Goal: Task Accomplishment & Management: Use online tool/utility

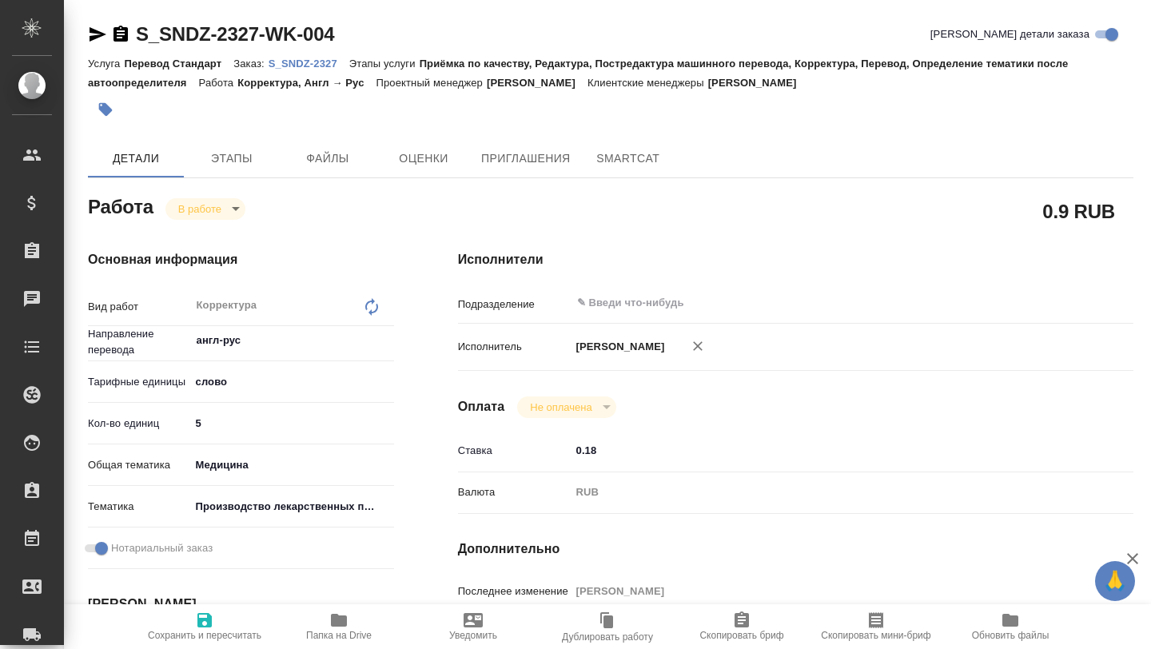
type textarea "x"
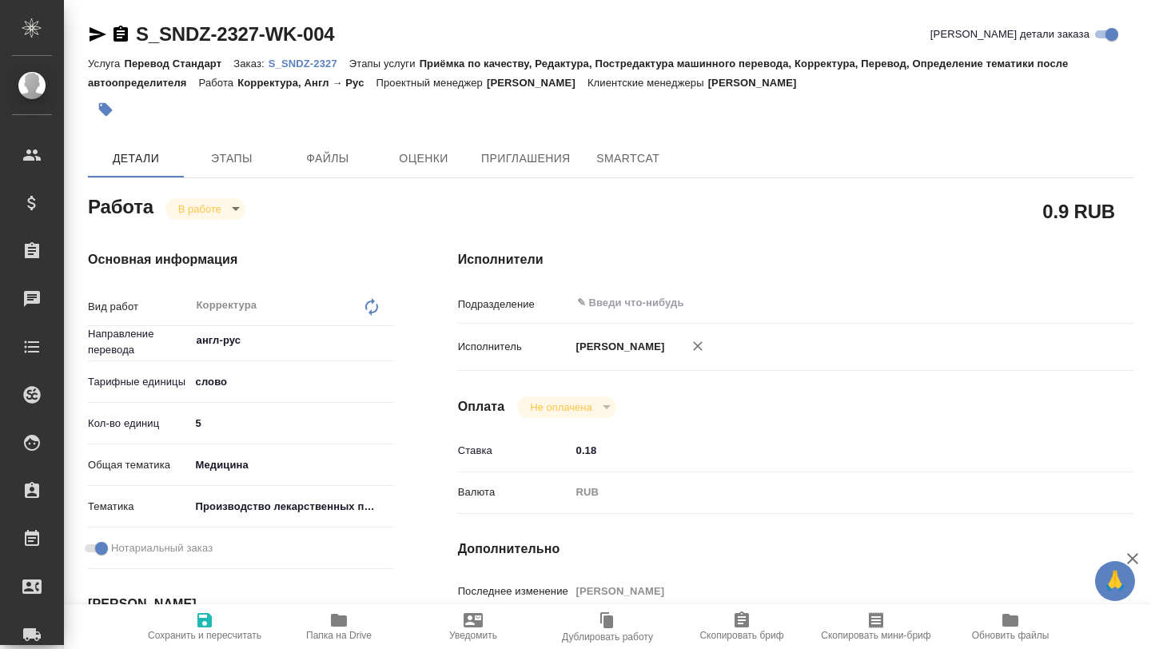
type textarea "x"
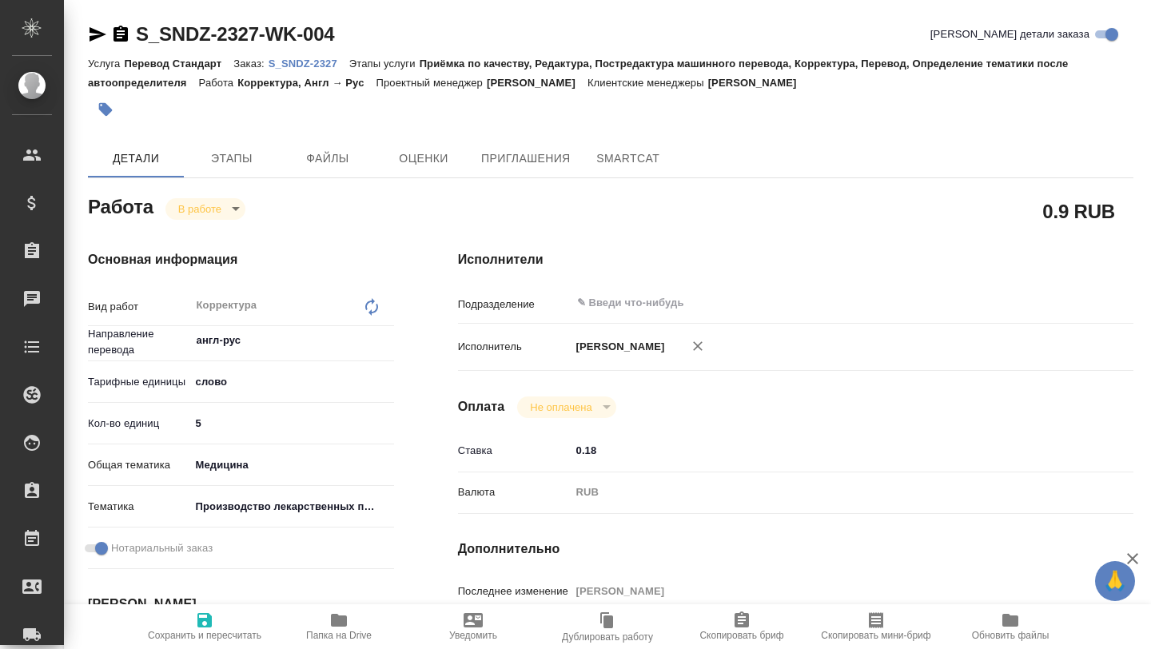
type textarea "x"
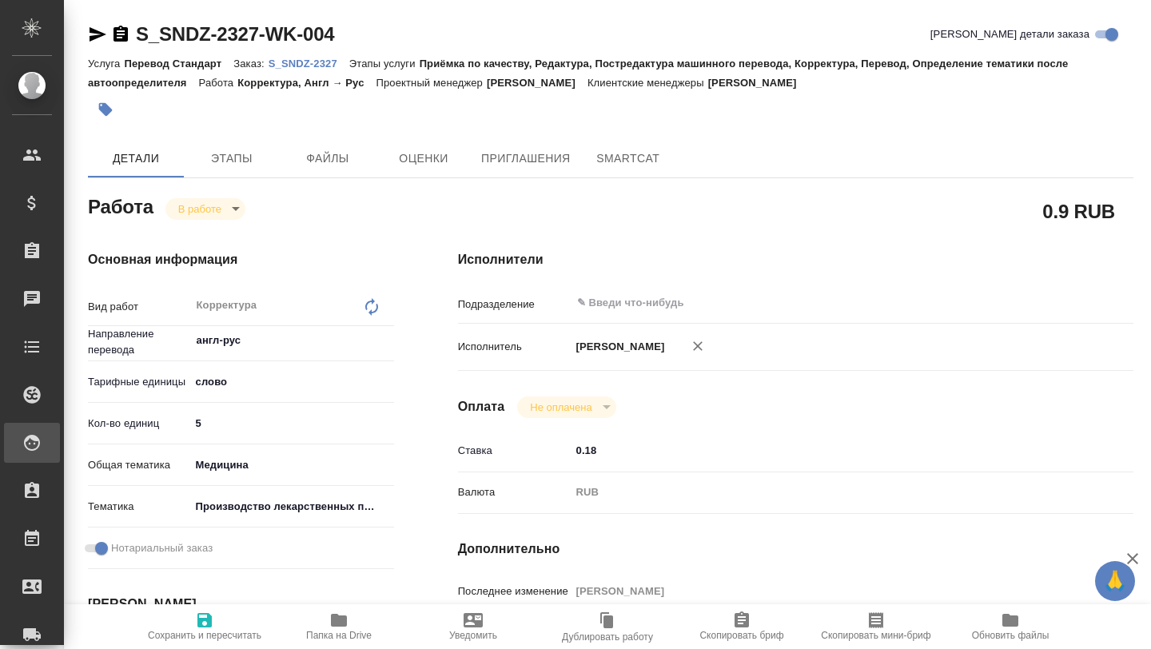
type textarea "x"
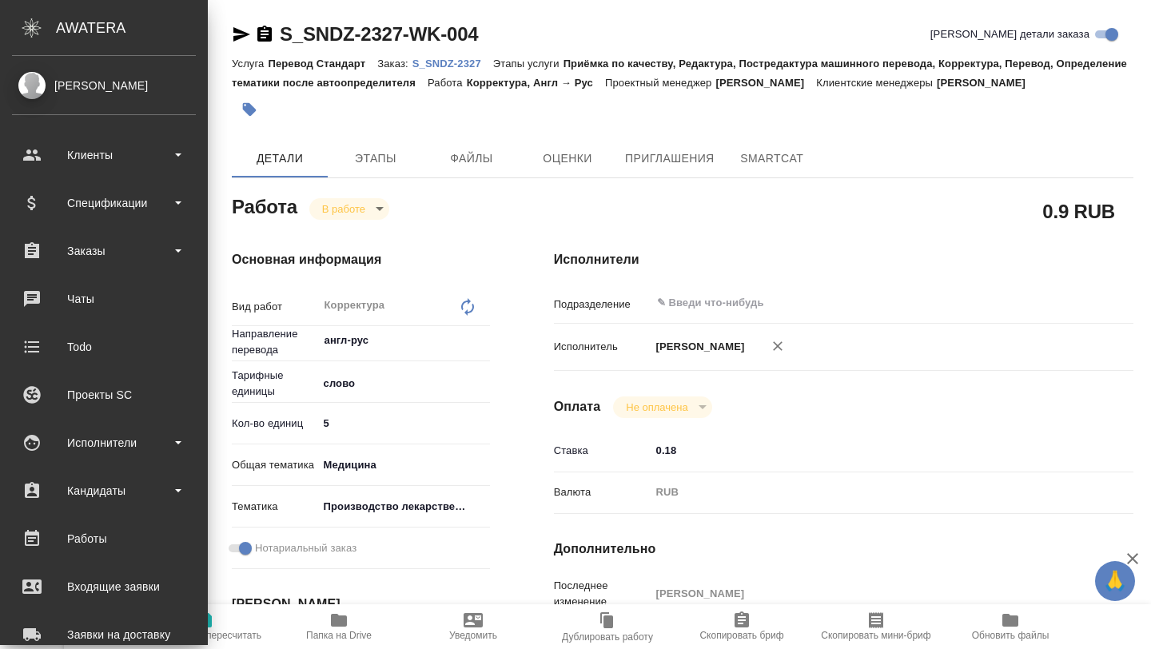
type textarea "x"
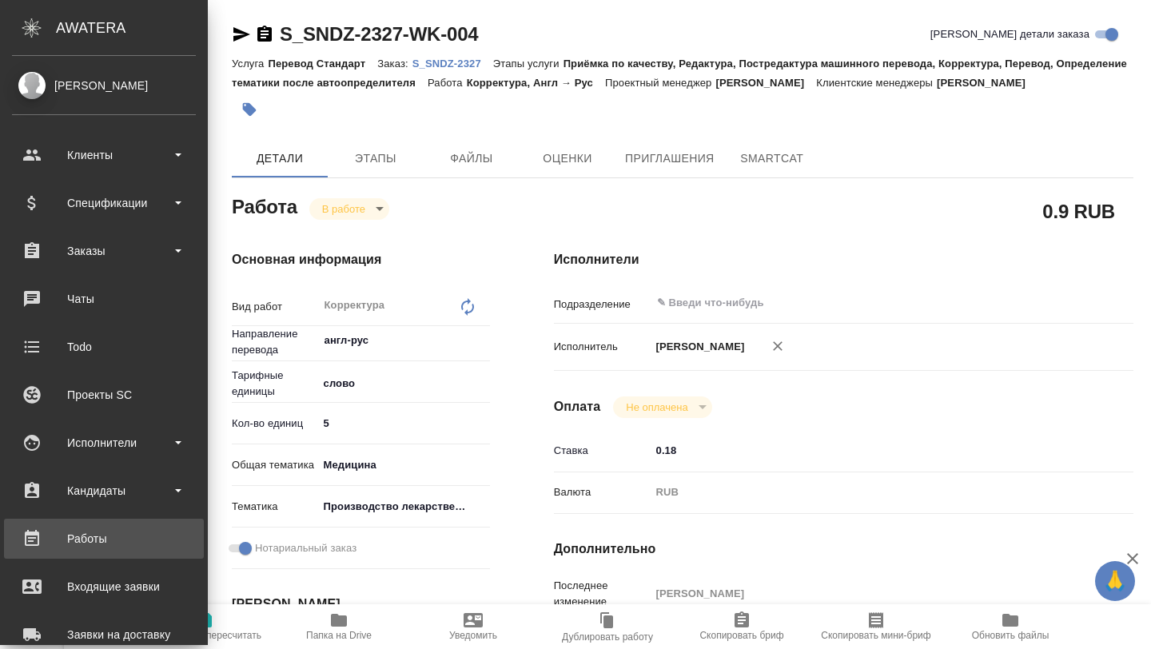
click at [86, 537] on div "Работы" at bounding box center [104, 539] width 184 height 24
type textarea "x"
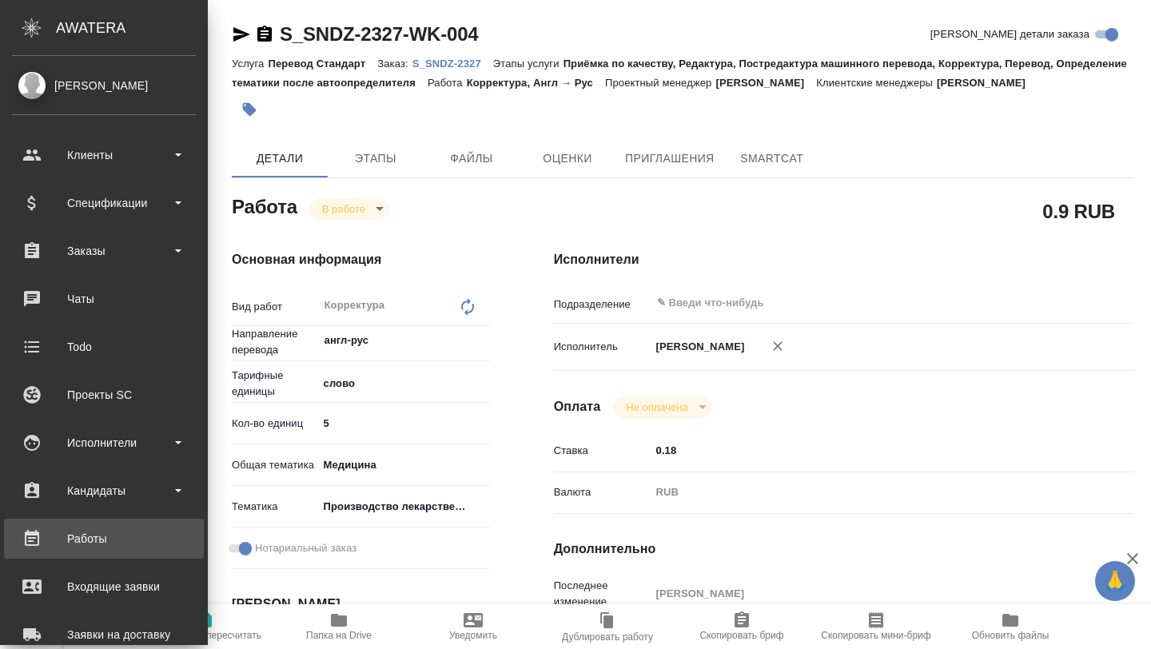
type textarea "x"
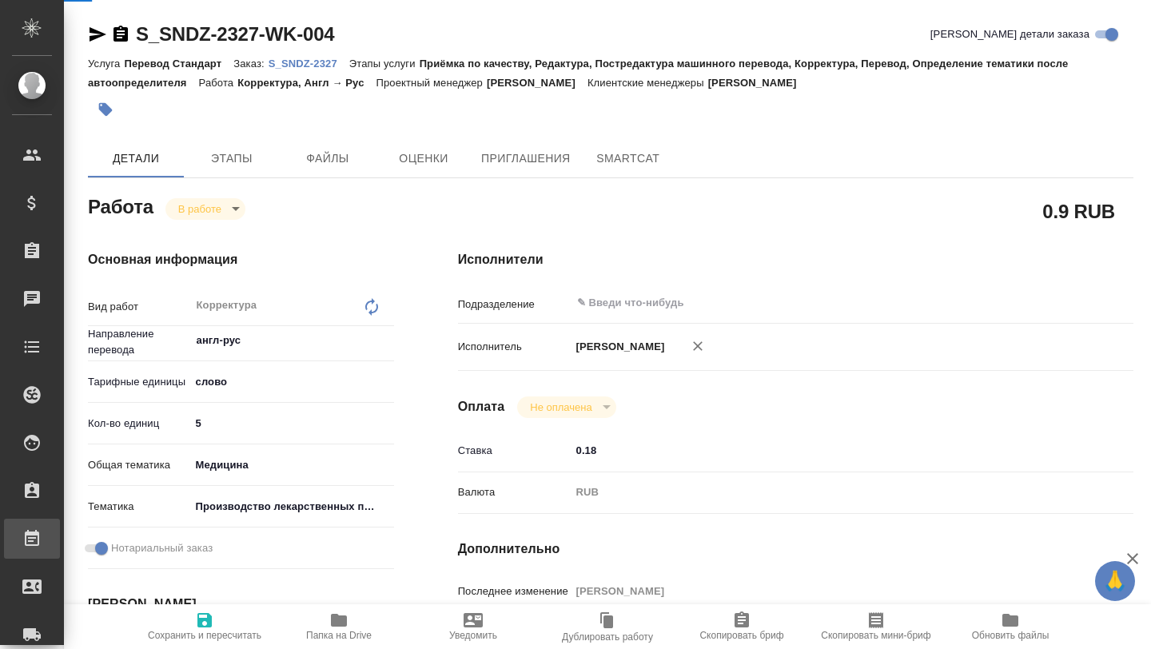
type textarea "x"
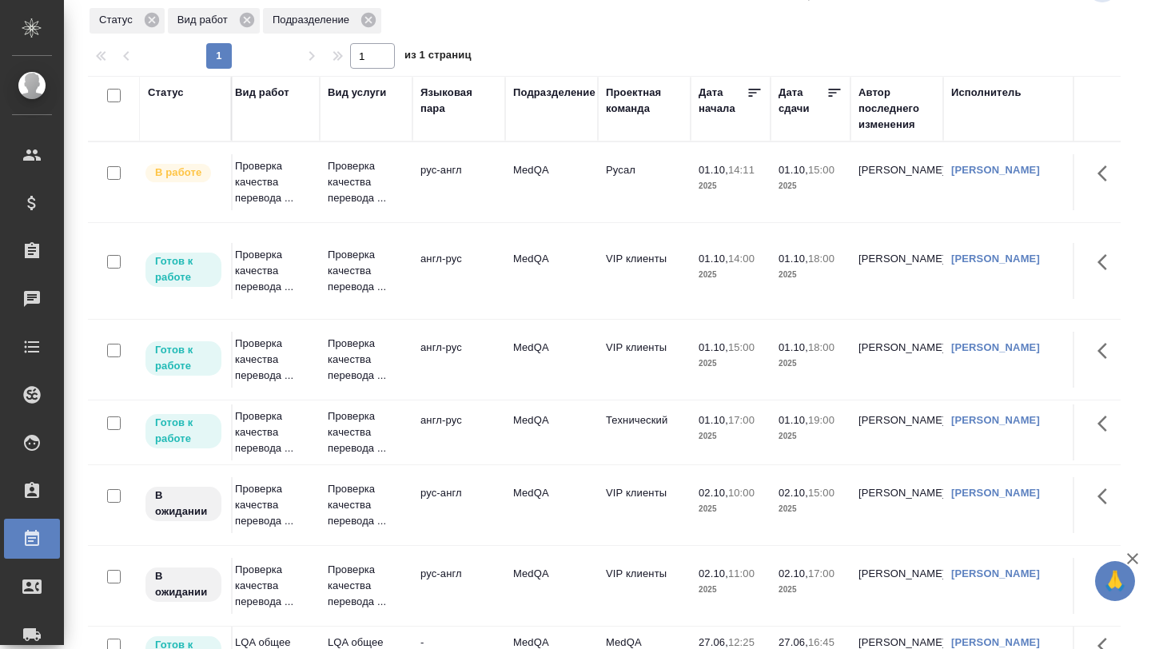
scroll to position [64, 0]
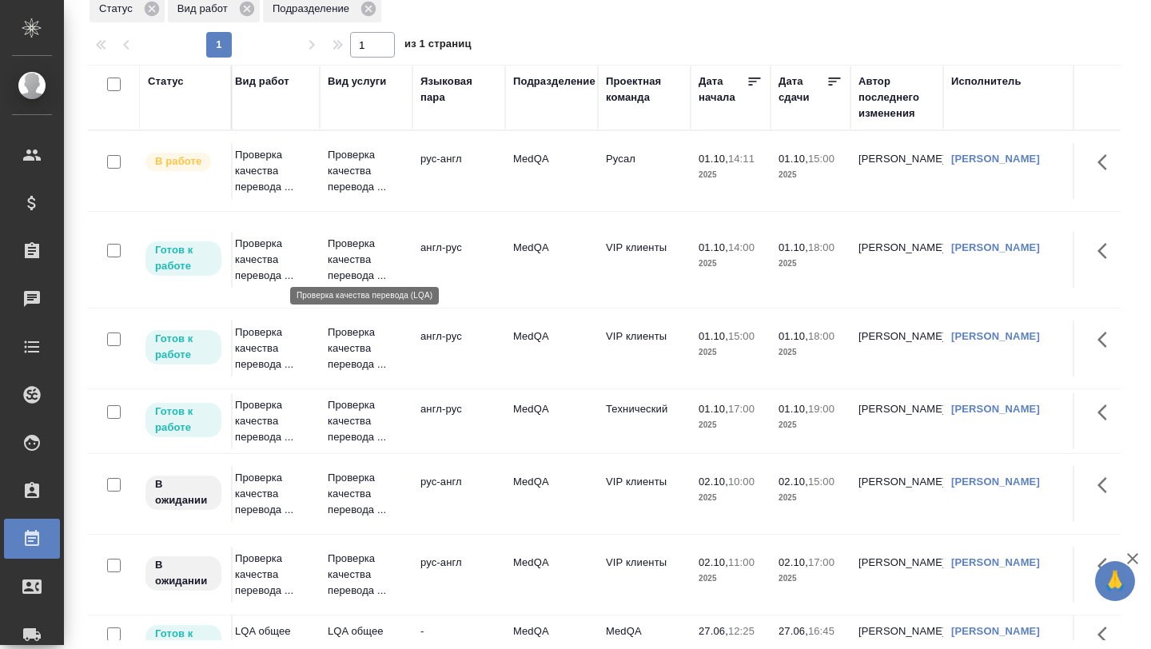
click at [380, 249] on p "Проверка качества перевода ..." at bounding box center [366, 260] width 77 height 48
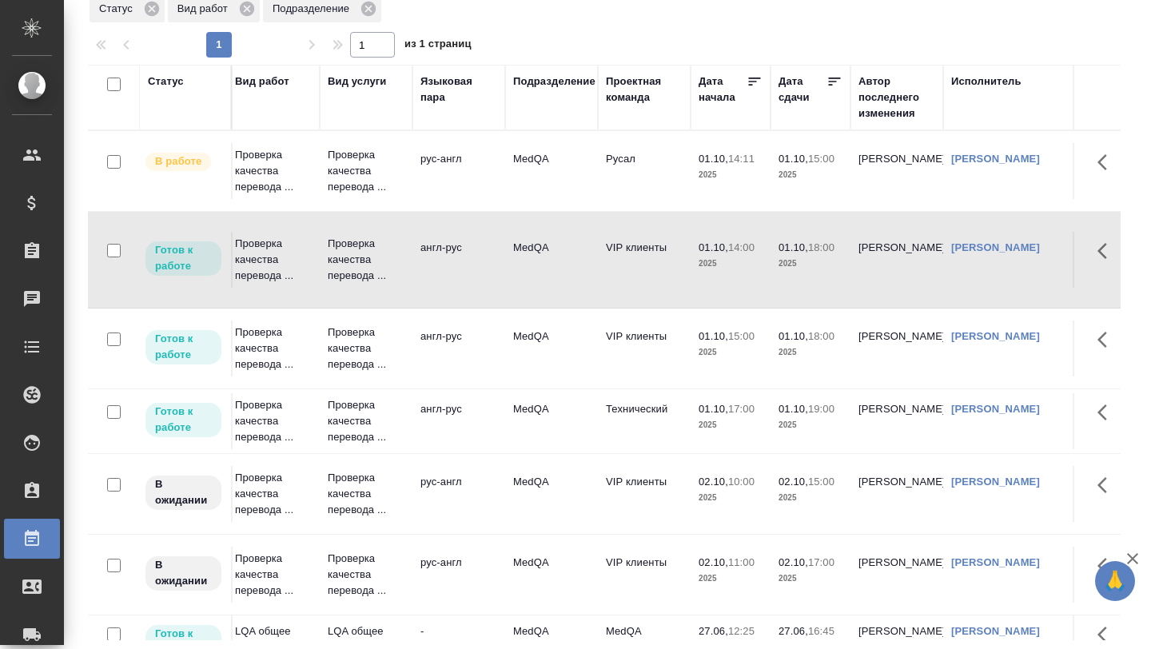
click at [702, 256] on p "2025" at bounding box center [730, 264] width 64 height 16
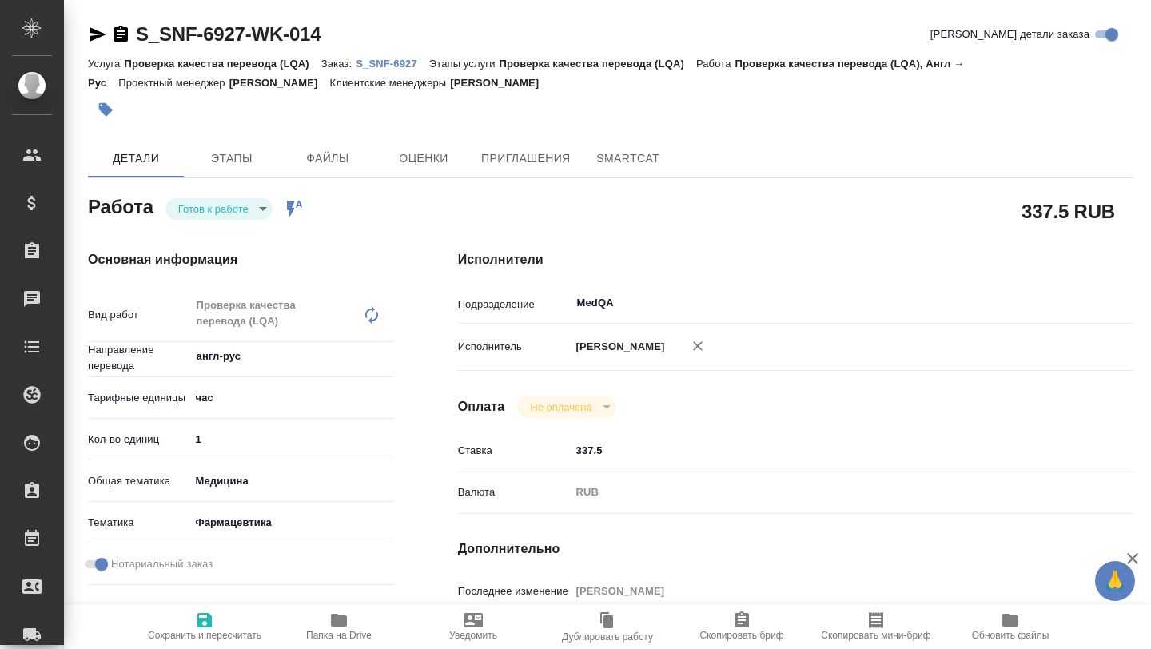
type textarea "x"
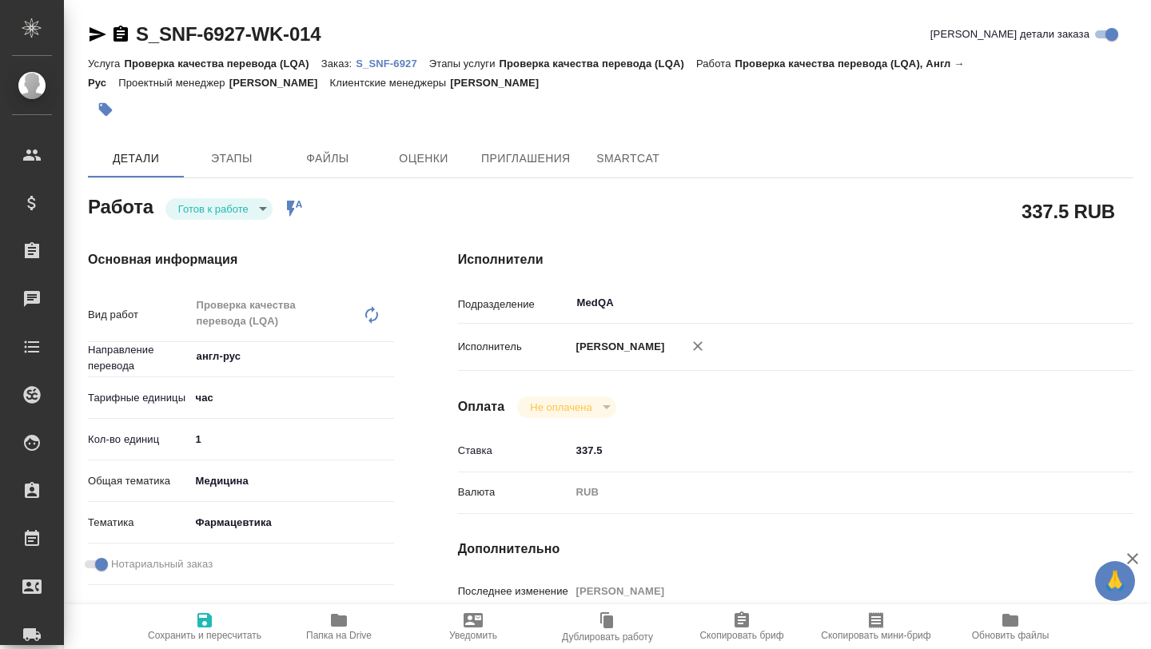
type textarea "x"
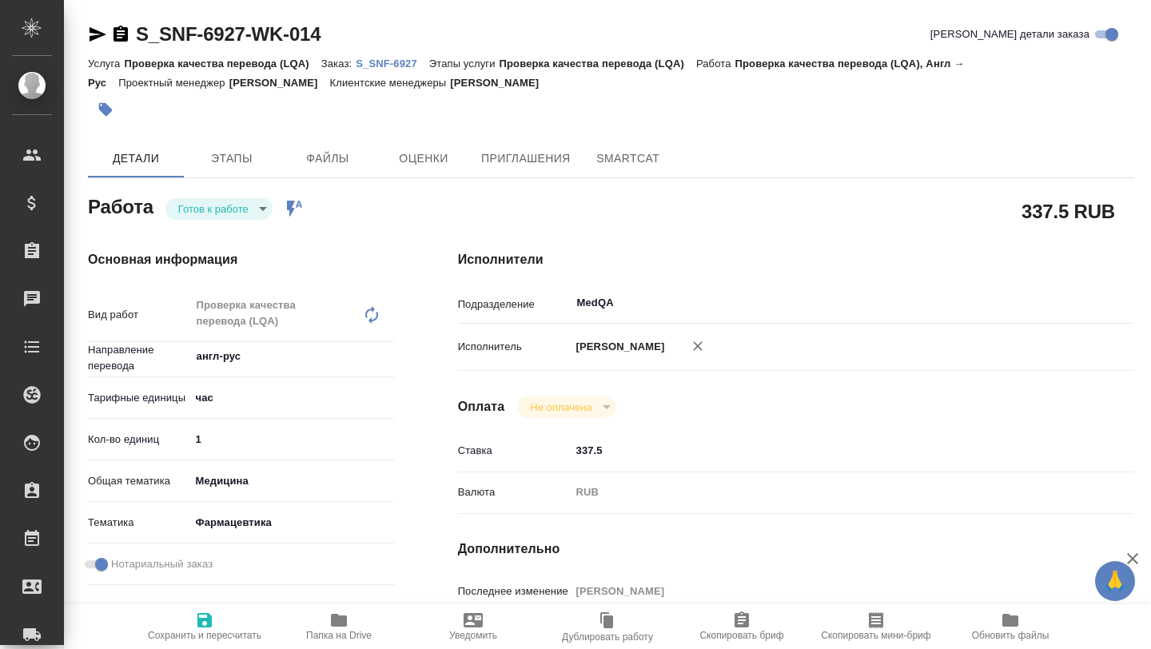
type textarea "x"
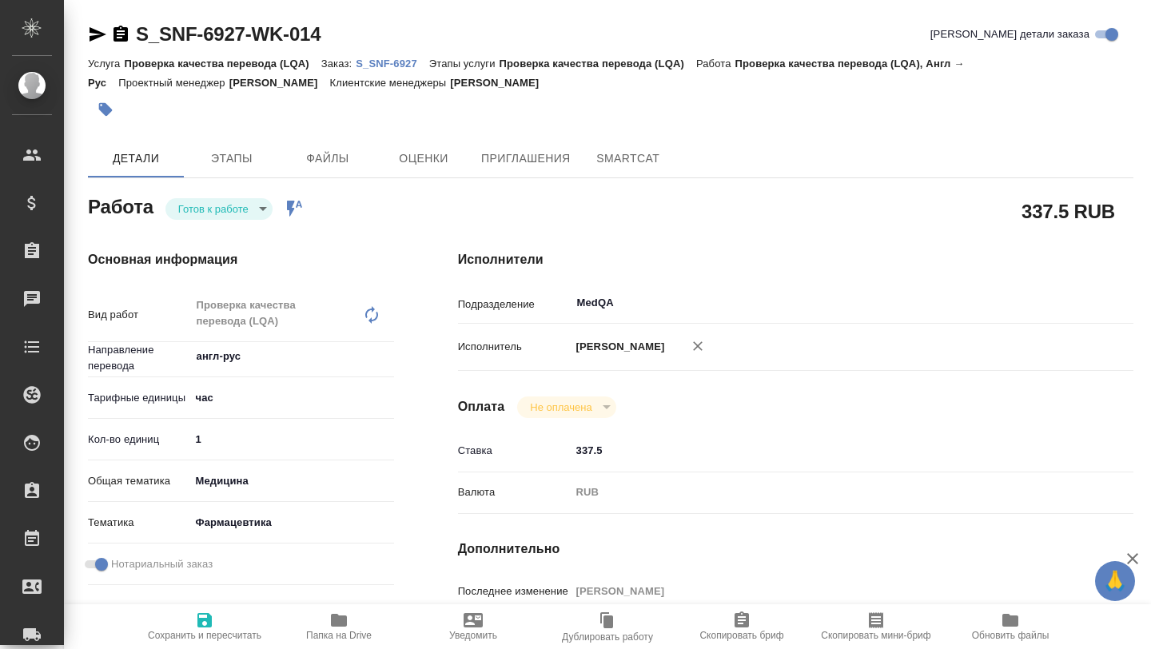
type textarea "x"
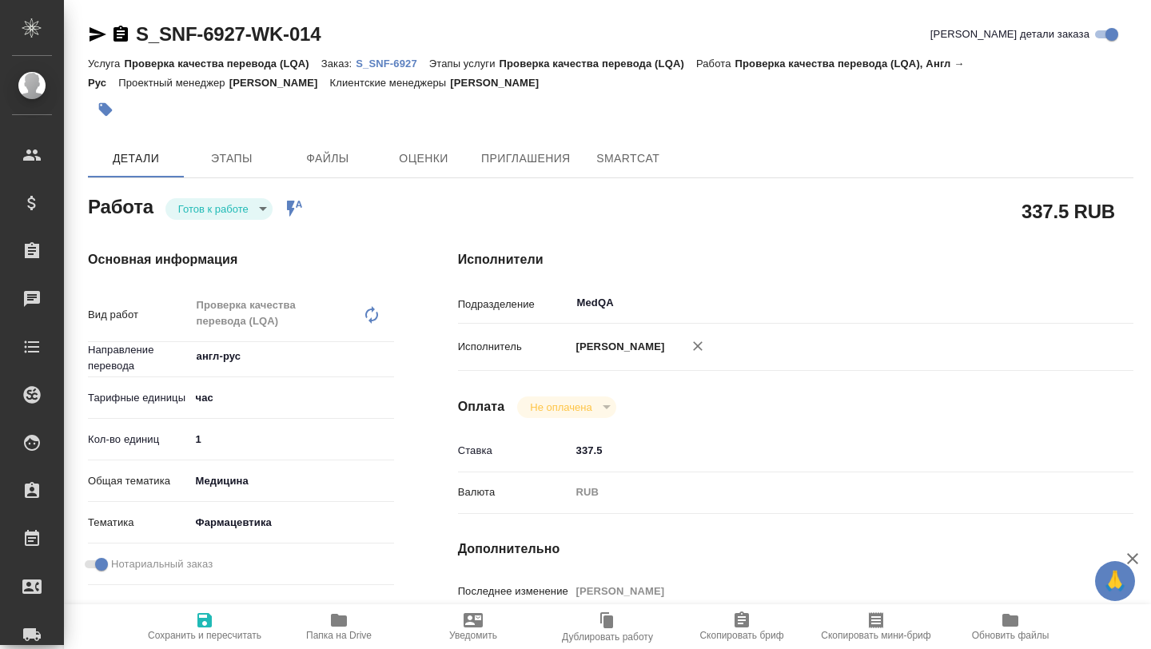
type textarea "x"
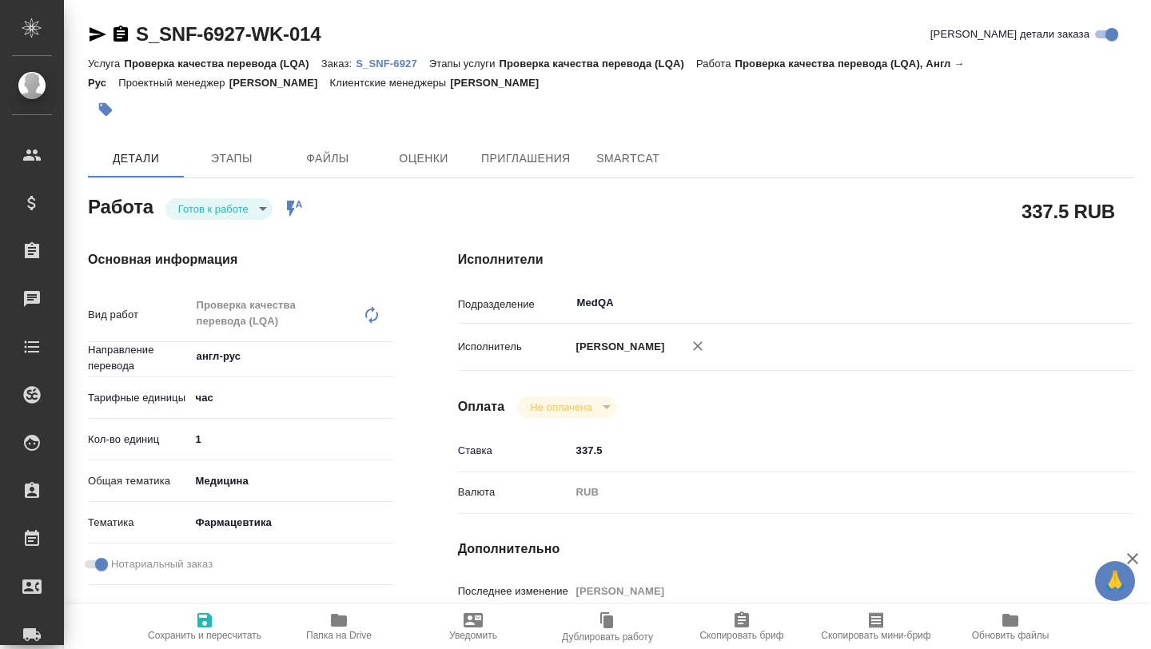
type textarea "x"
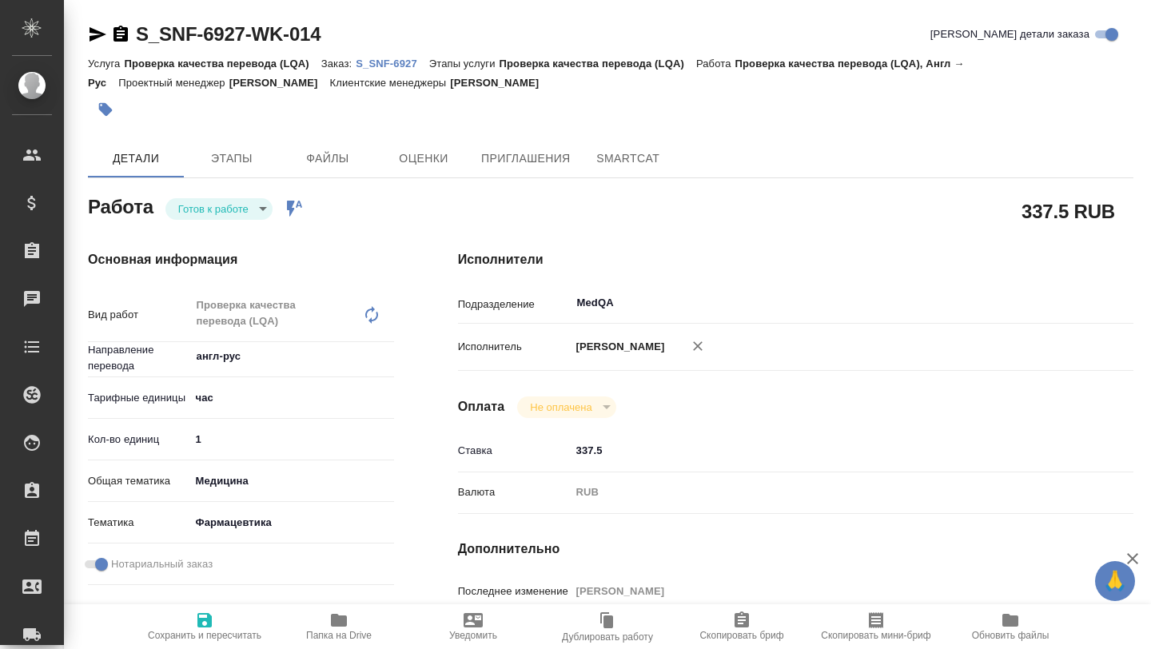
type textarea "x"
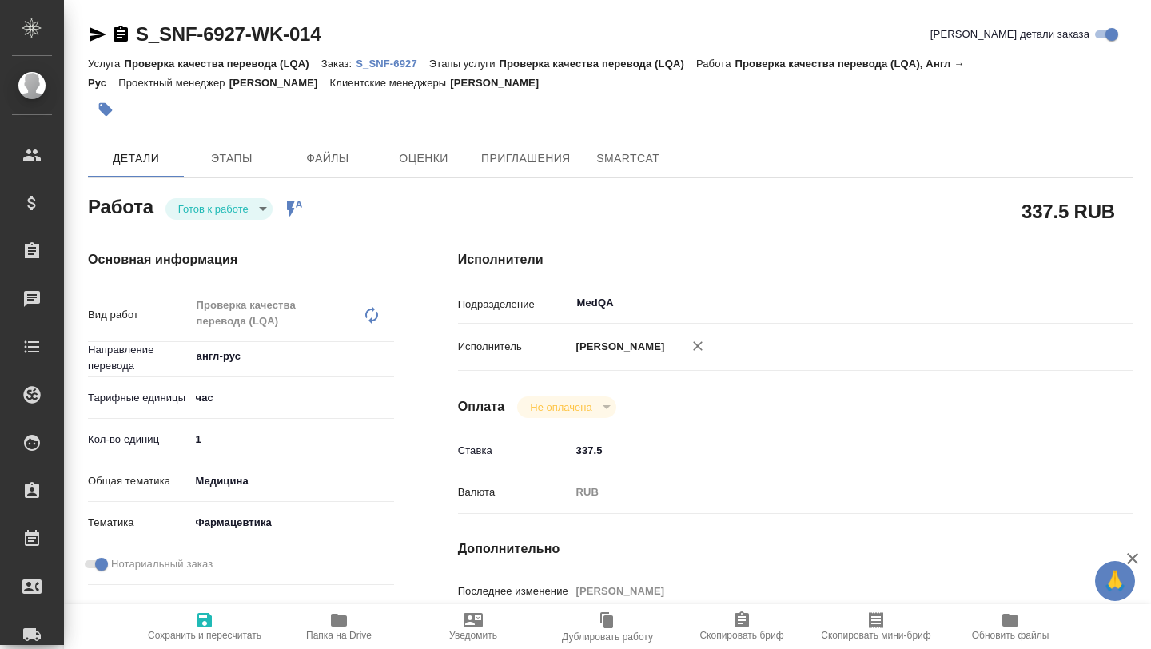
type textarea "x"
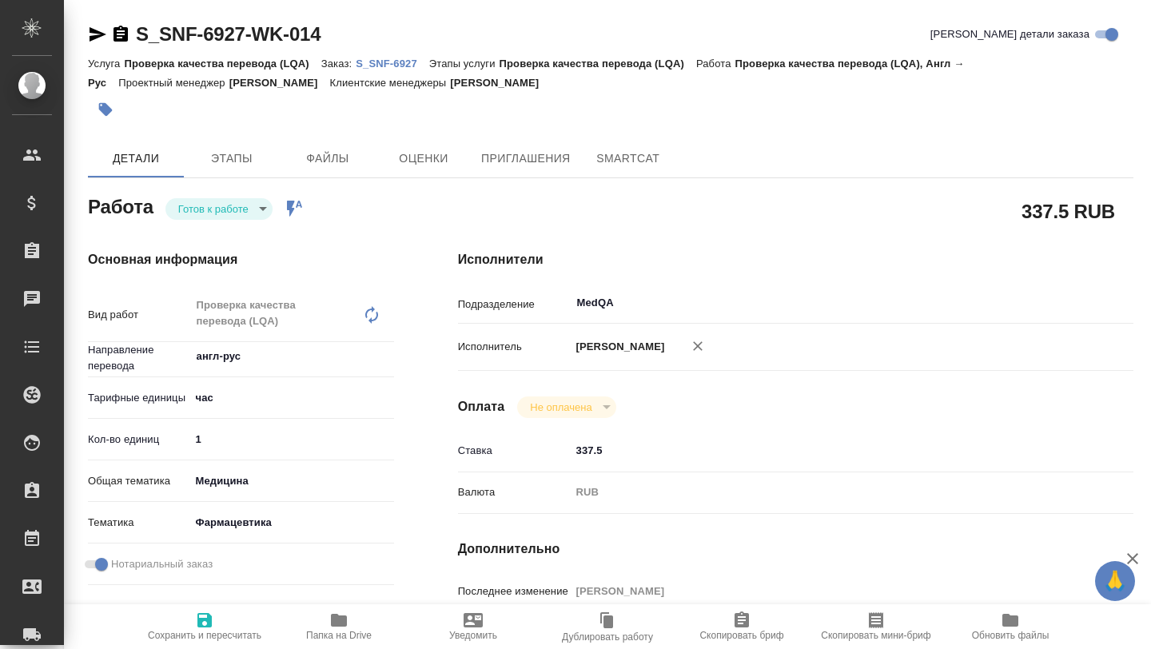
click at [376, 59] on p "S_SNF-6927" at bounding box center [393, 64] width 74 height 12
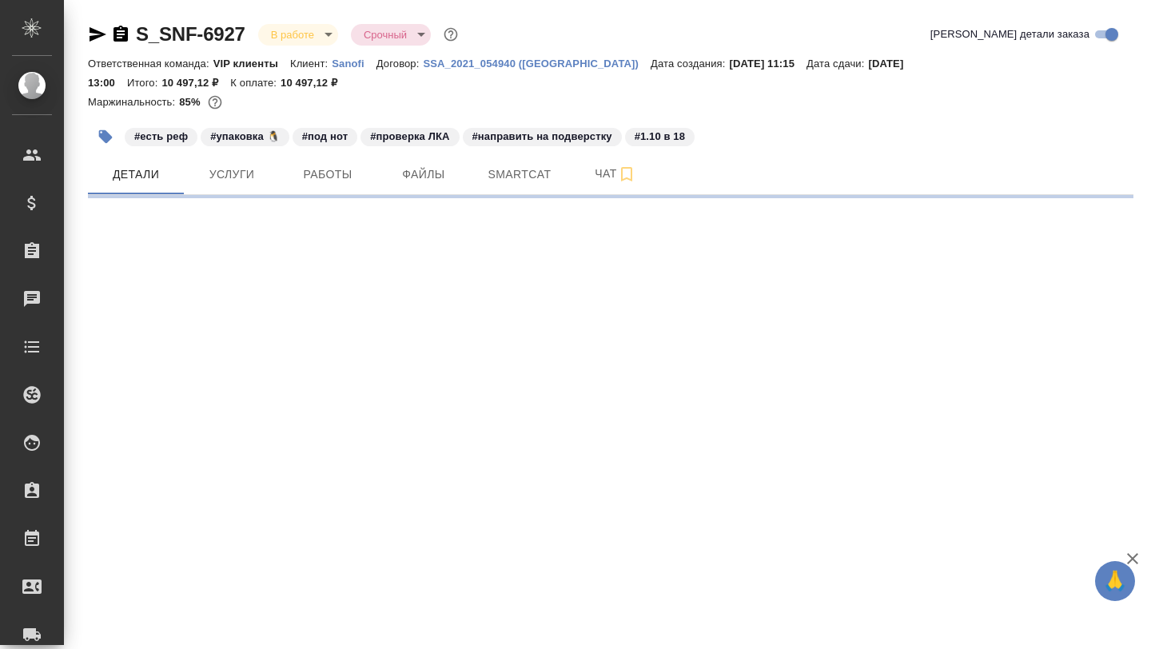
select select "RU"
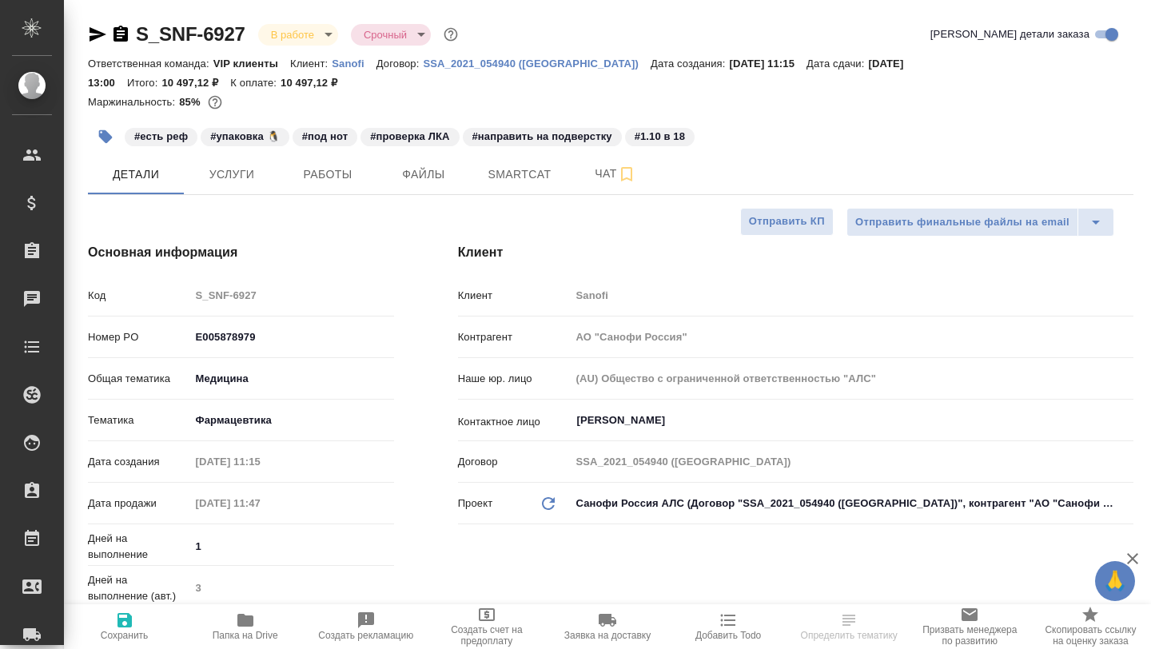
type textarea "x"
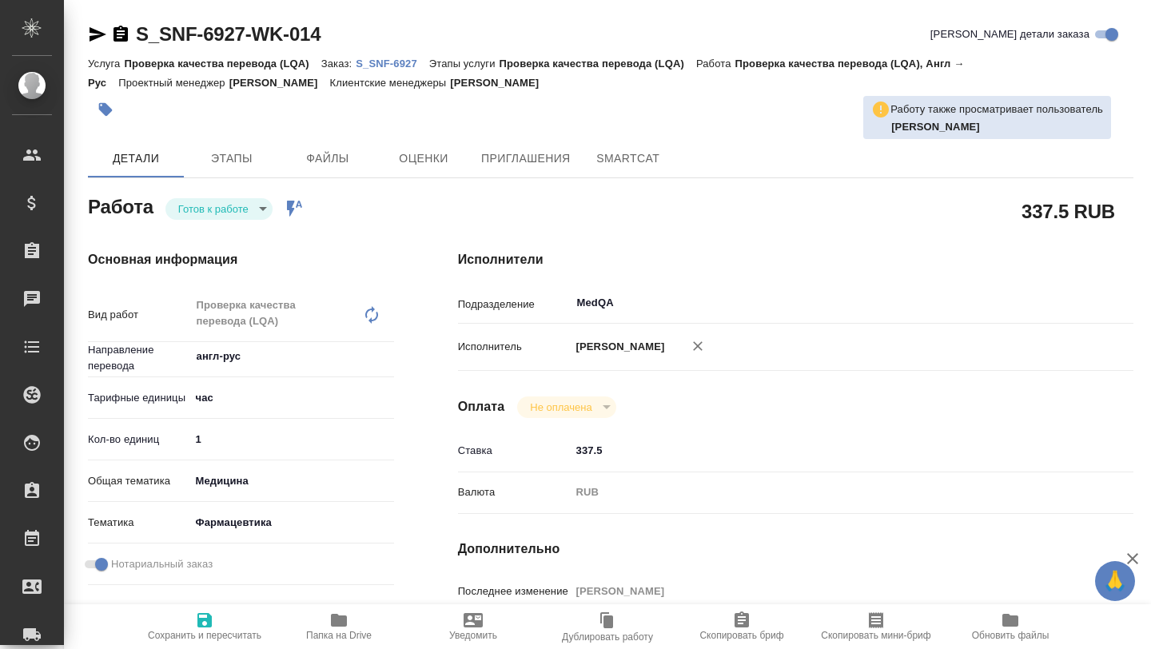
type textarea "x"
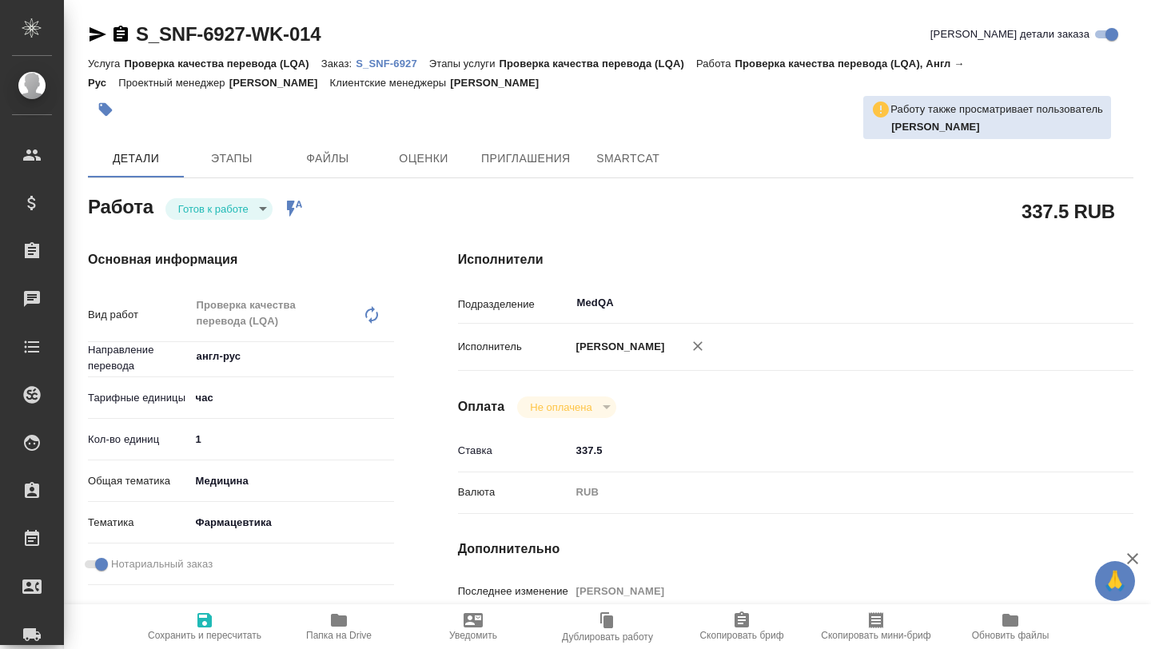
type textarea "x"
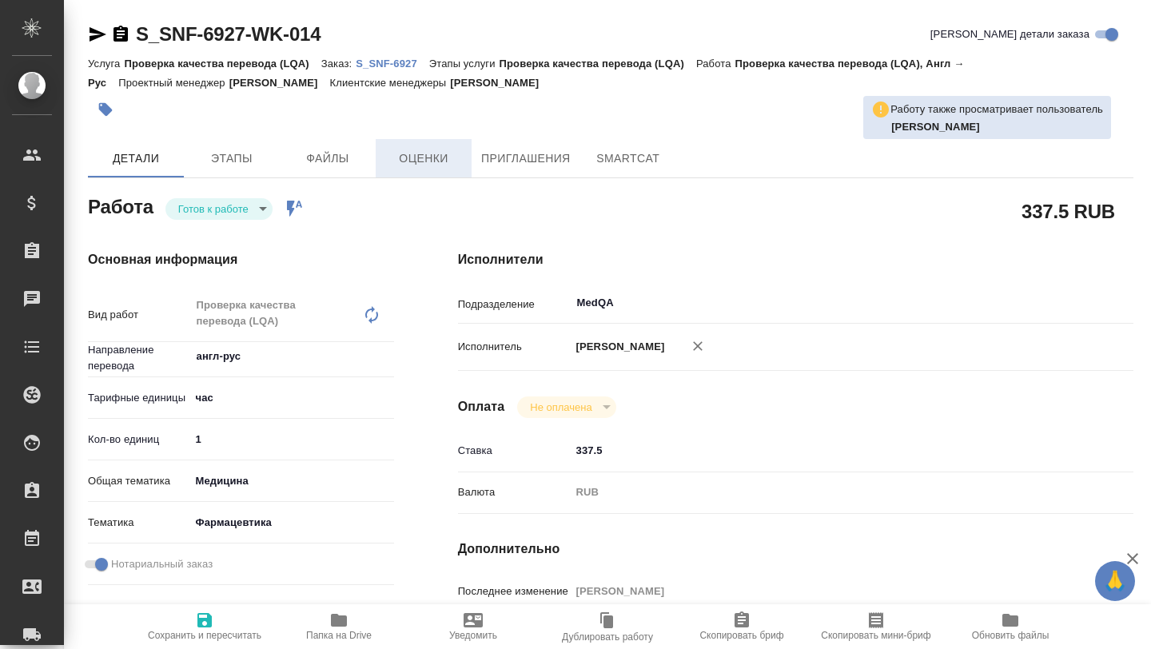
type textarea "x"
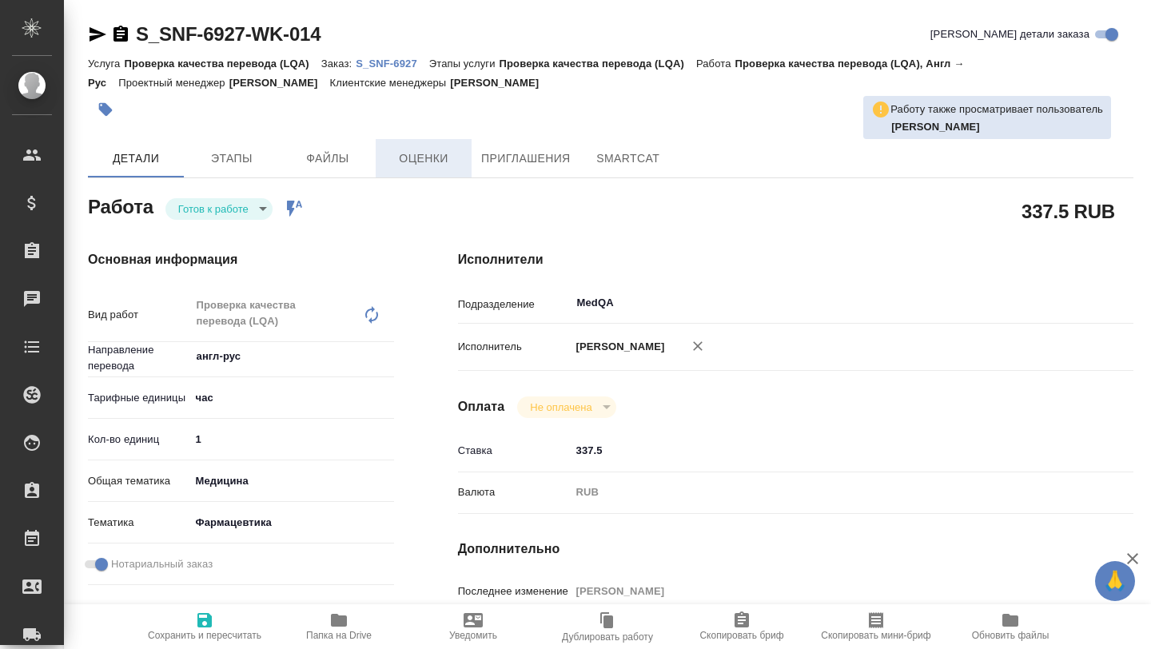
type textarea "x"
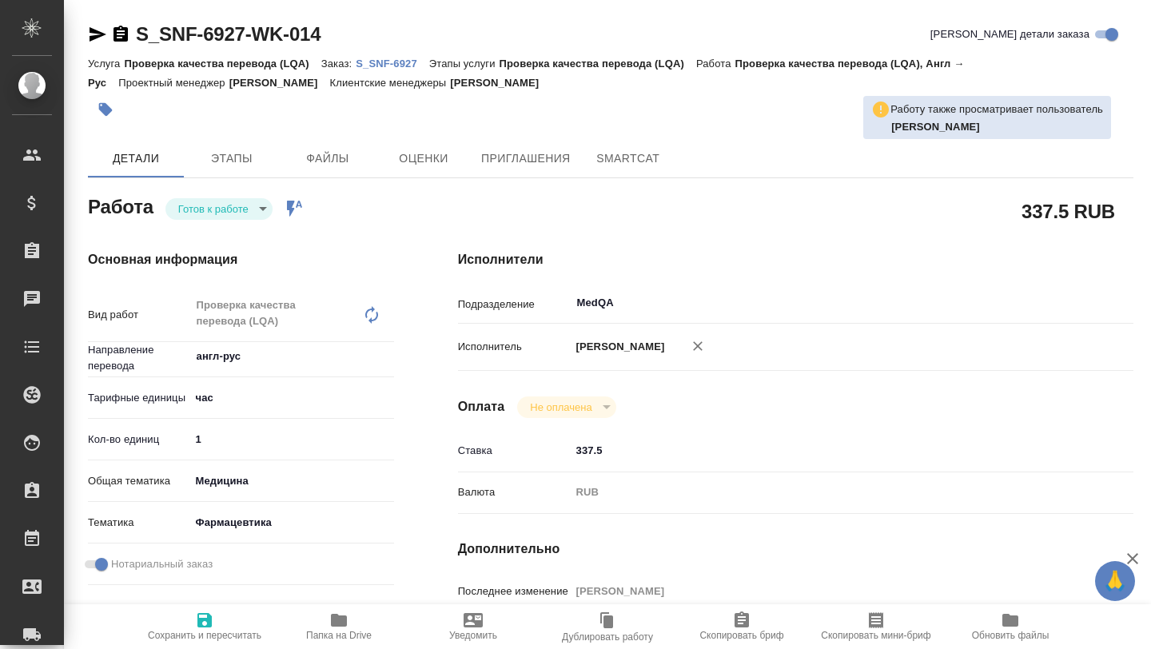
type textarea "x"
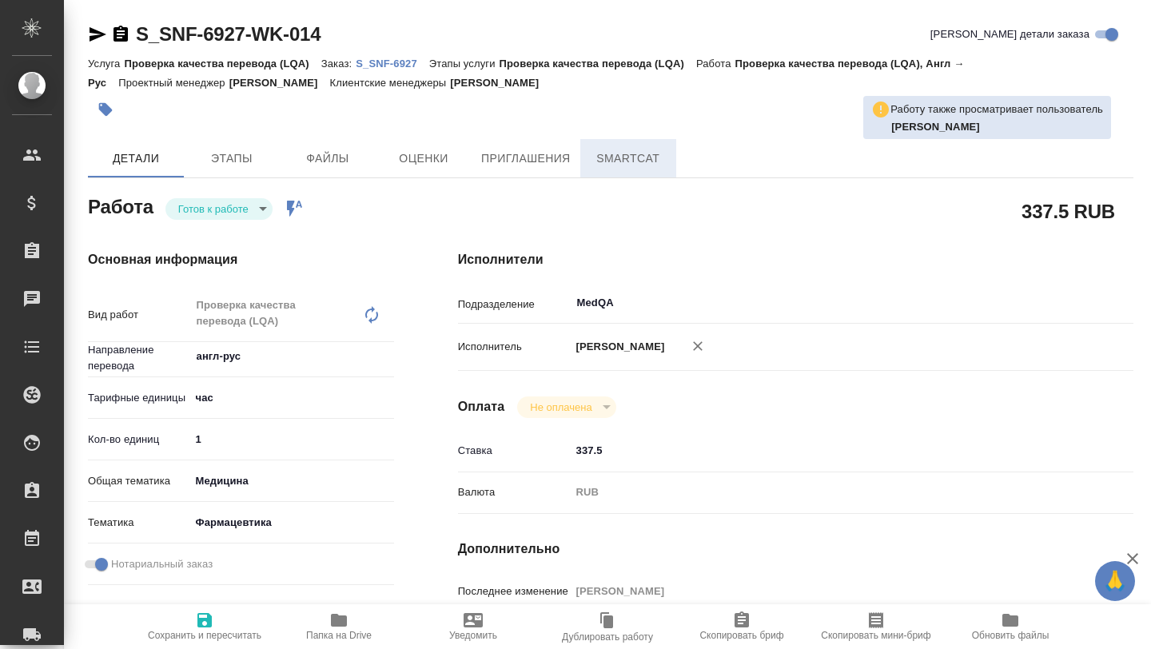
type textarea "x"
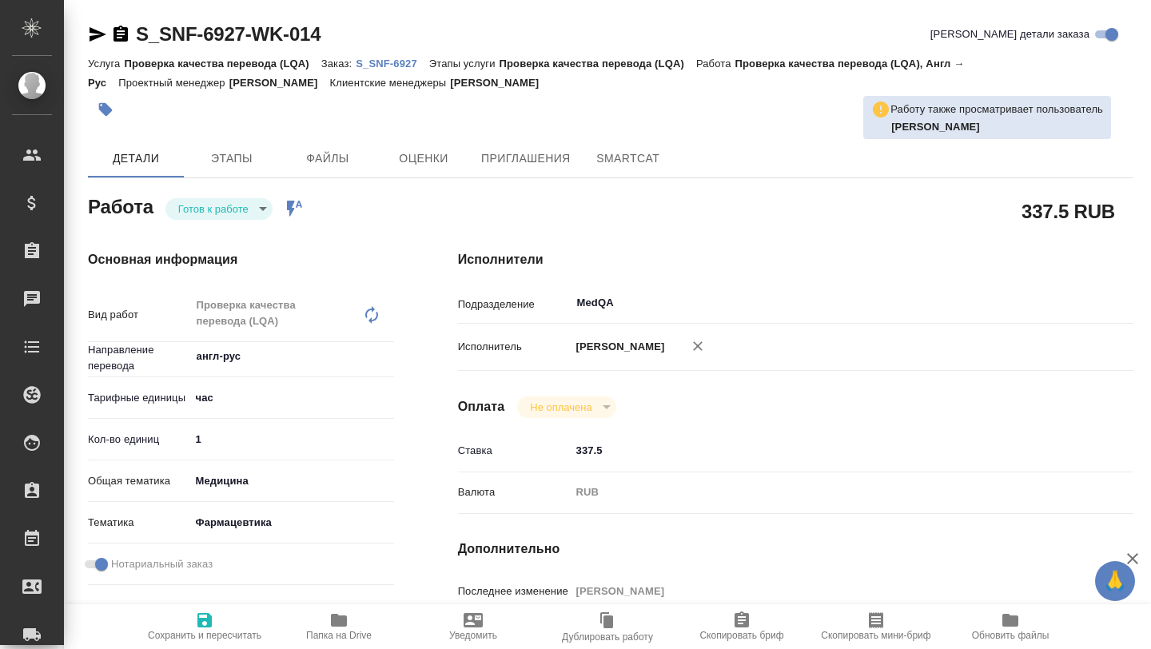
type textarea "x"
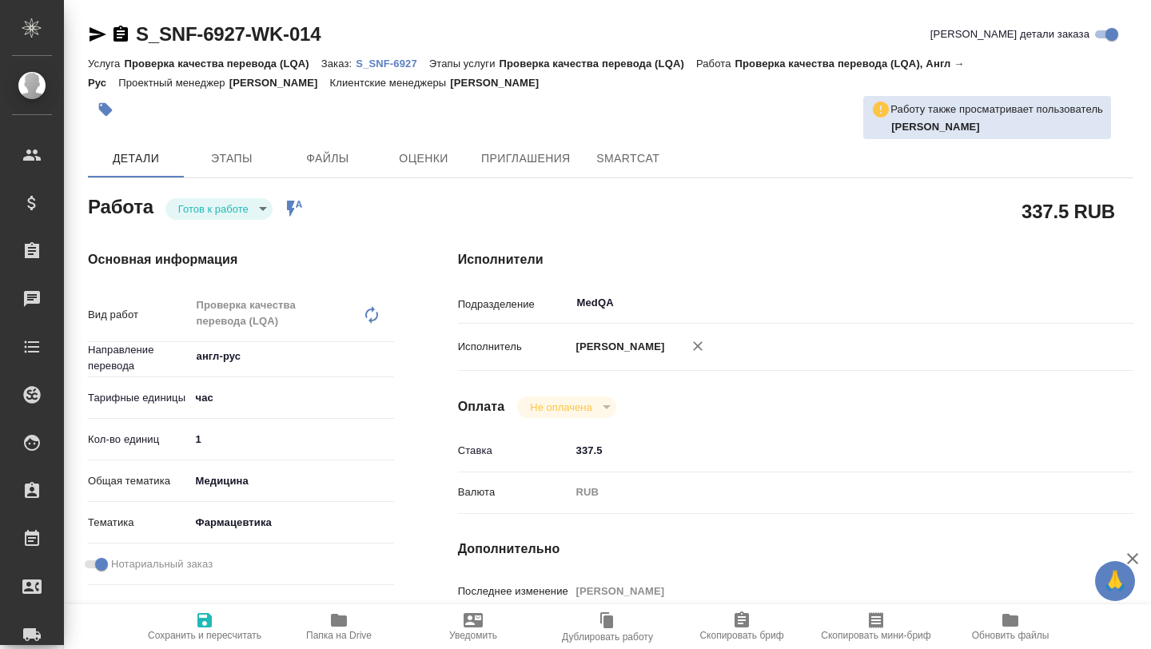
click at [406, 62] on p "S_SNF-6927" at bounding box center [393, 64] width 74 height 12
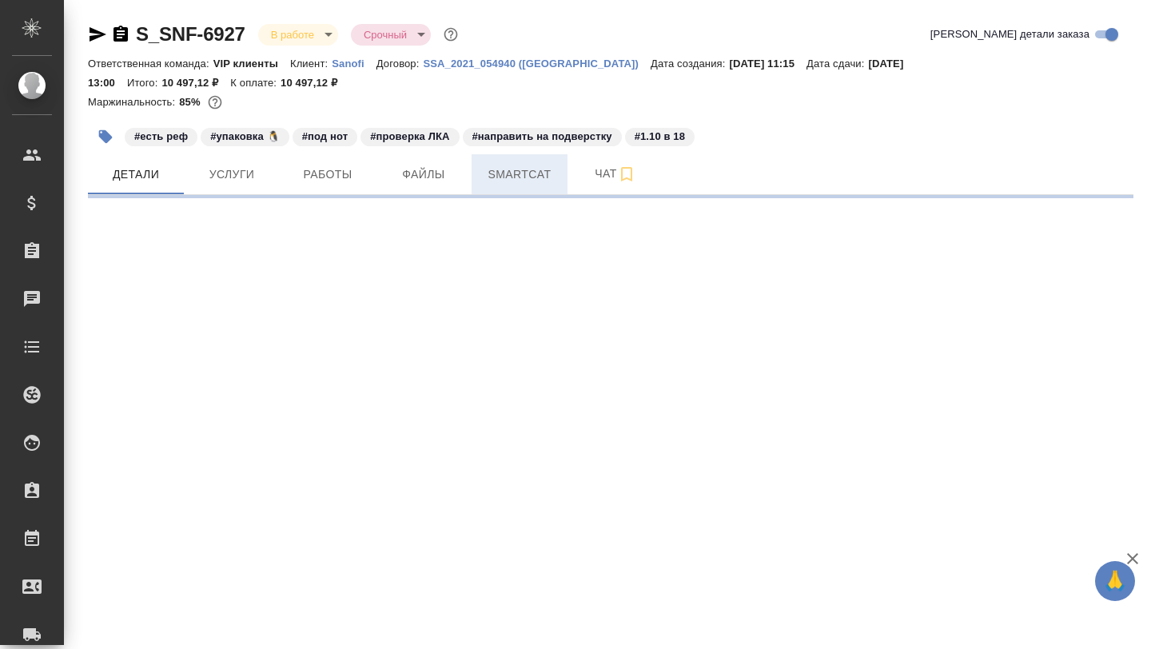
select select "RU"
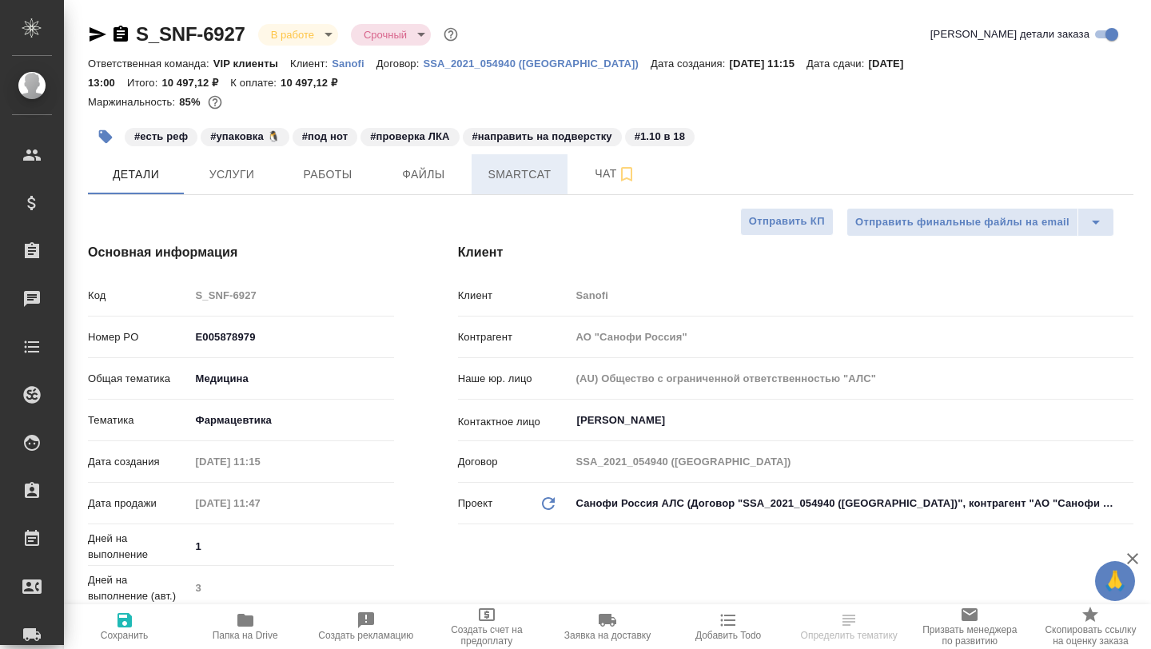
click at [540, 185] on button "Smartcat" at bounding box center [520, 174] width 96 height 40
type textarea "x"
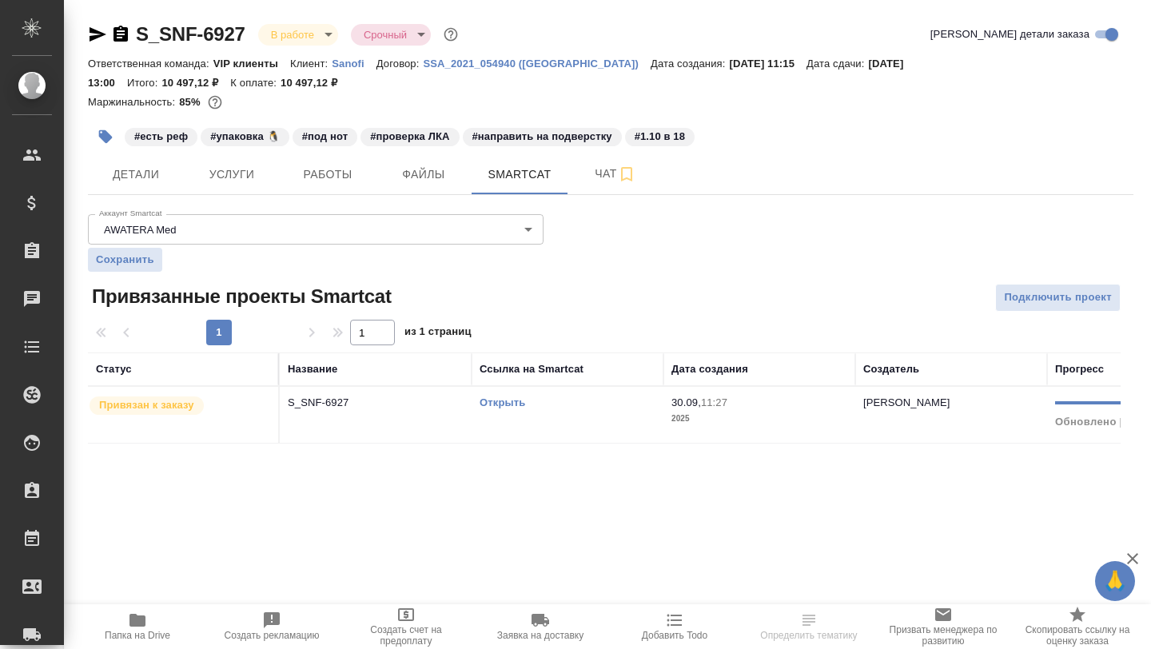
click at [497, 406] on link "Открыть" at bounding box center [503, 402] width 46 height 12
